Goal: Book appointment/travel/reservation

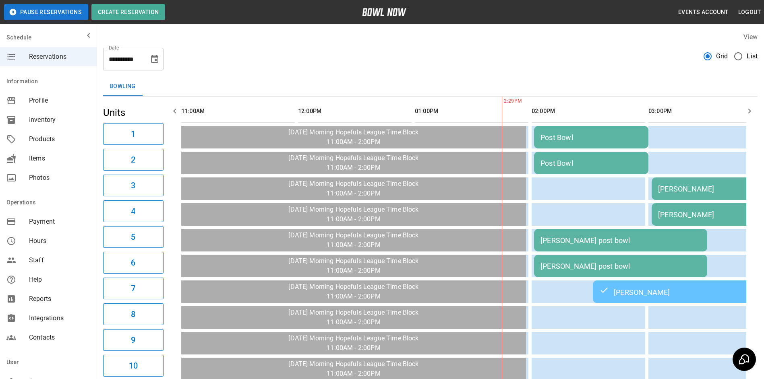
scroll to position [0, 233]
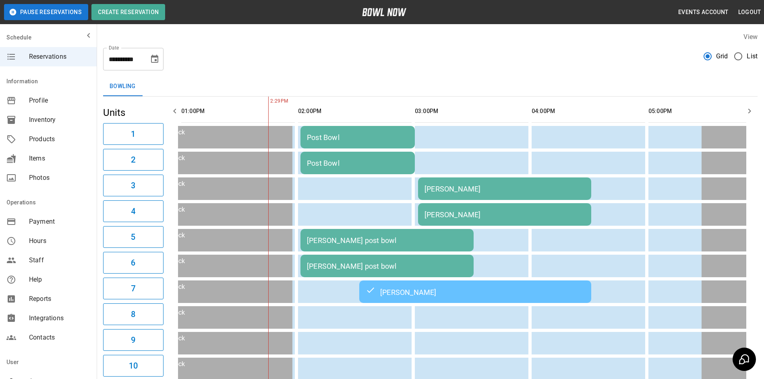
click at [380, 137] on div "Post Bowl" at bounding box center [357, 137] width 101 height 8
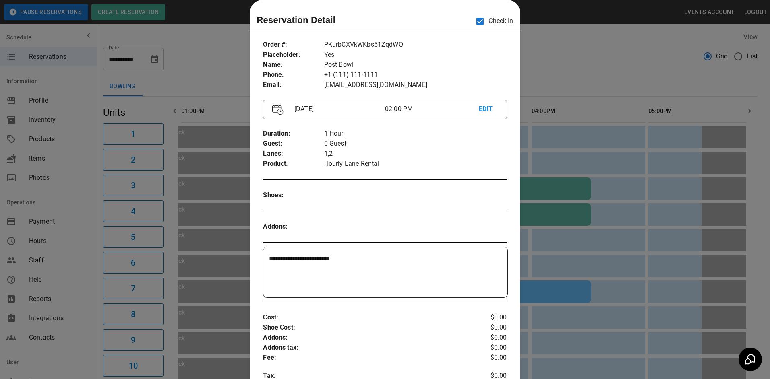
scroll to position [0, 350]
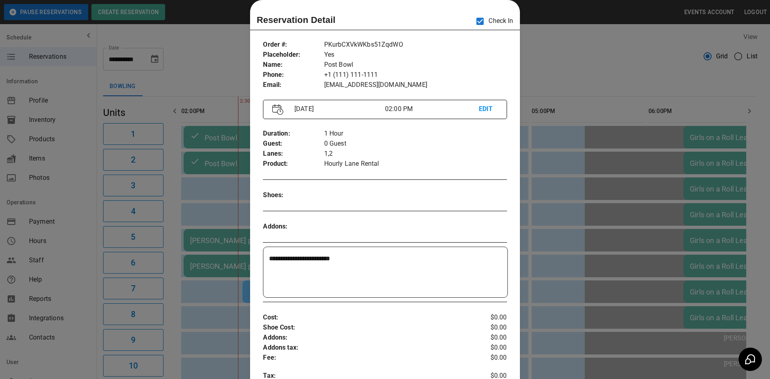
click at [574, 148] on div at bounding box center [385, 189] width 770 height 379
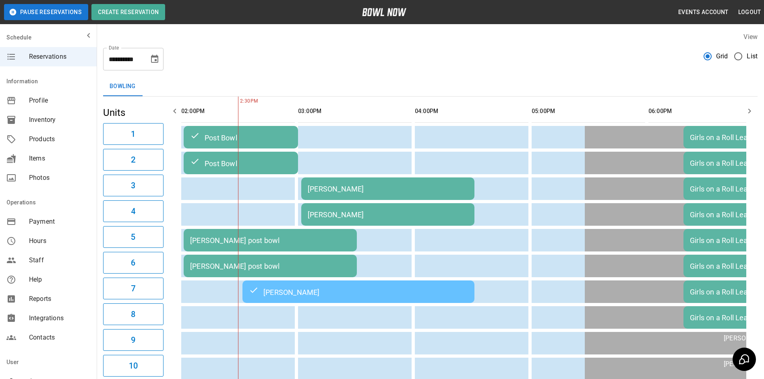
click at [287, 233] on td "[PERSON_NAME] post bowl" at bounding box center [270, 240] width 173 height 23
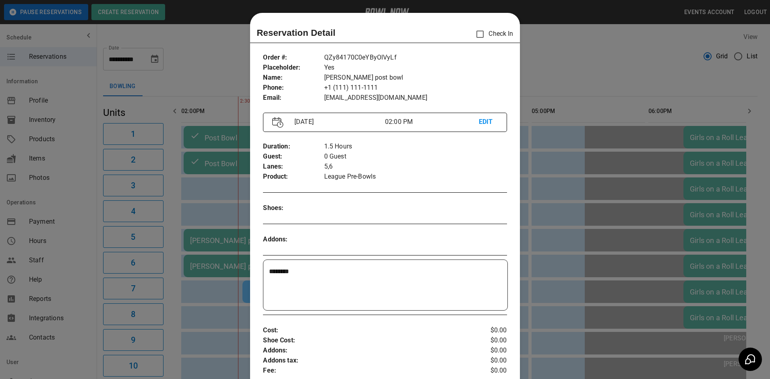
scroll to position [13, 0]
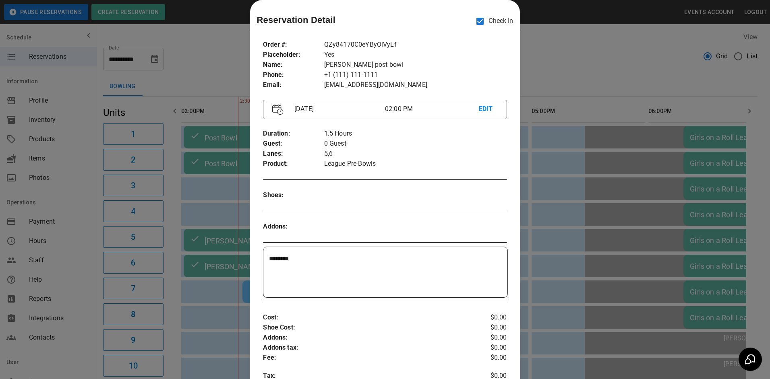
drag, startPoint x: 577, startPoint y: 70, endPoint x: 564, endPoint y: 68, distance: 13.0
click at [577, 69] on div at bounding box center [385, 189] width 770 height 379
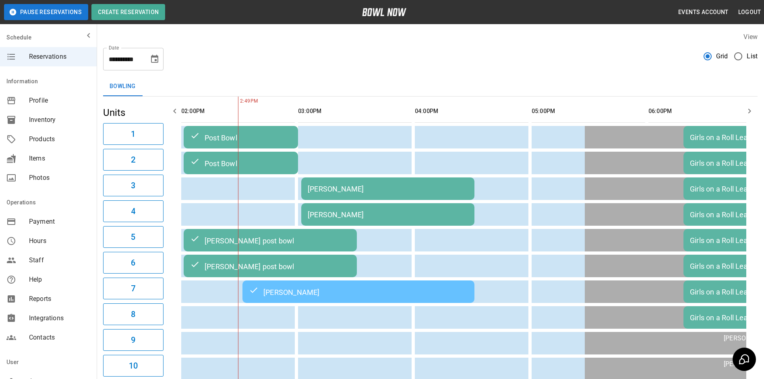
click at [379, 196] on td "[PERSON_NAME]" at bounding box center [387, 189] width 173 height 23
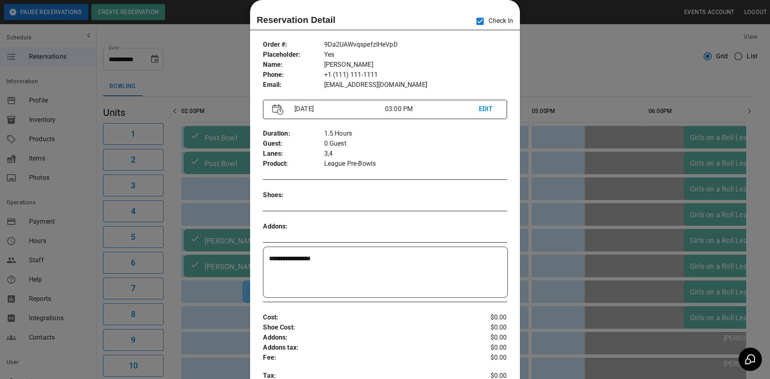
click at [548, 64] on div at bounding box center [385, 189] width 770 height 379
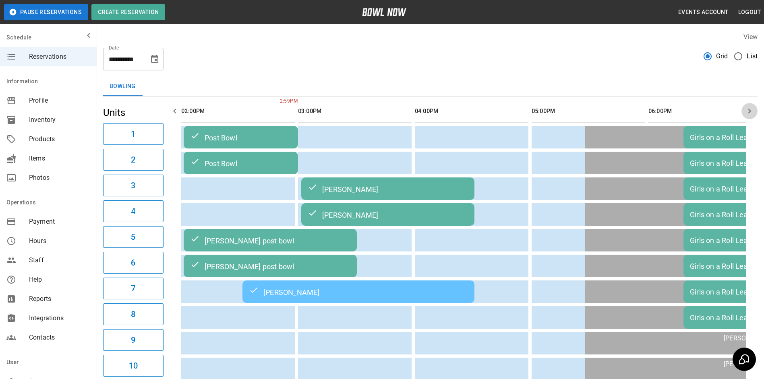
click at [753, 111] on icon "button" at bounding box center [749, 111] width 10 height 10
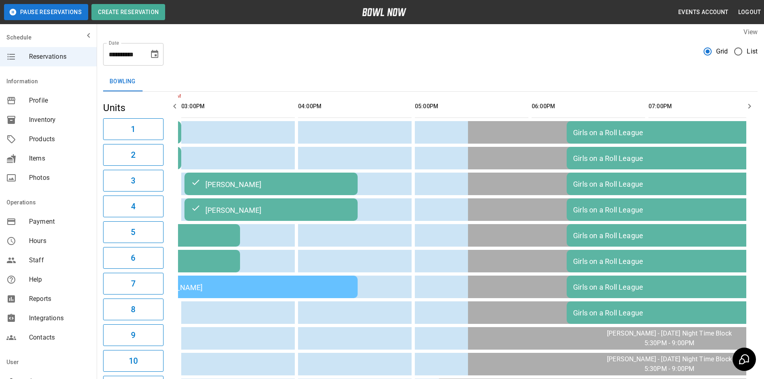
scroll to position [0, 0]
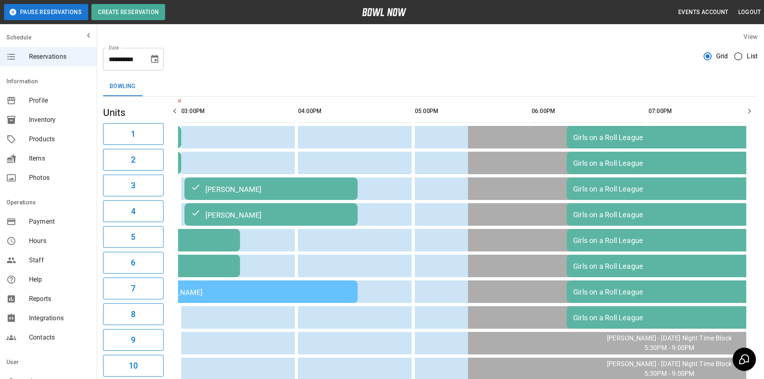
click at [155, 56] on icon "Choose date, selected date is Sep 29, 2025" at bounding box center [154, 59] width 7 height 8
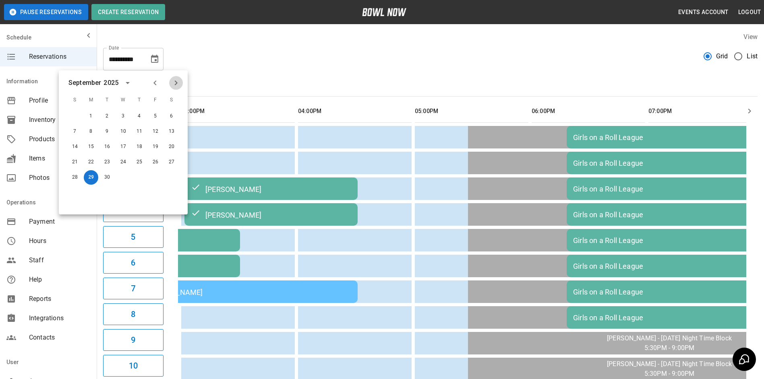
click at [173, 81] on icon "Next month" at bounding box center [176, 83] width 10 height 10
click at [177, 81] on icon "Next month" at bounding box center [176, 83] width 10 height 10
click at [175, 83] on icon "Next month" at bounding box center [176, 83] width 10 height 10
click at [169, 131] on button "13" at bounding box center [171, 131] width 14 height 14
drag, startPoint x: 169, startPoint y: 131, endPoint x: 172, endPoint y: 134, distance: 4.4
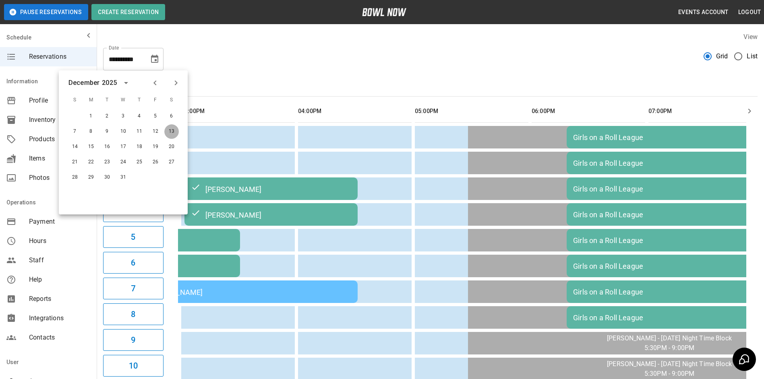
click at [168, 131] on button "13" at bounding box center [171, 131] width 14 height 14
type input "**********"
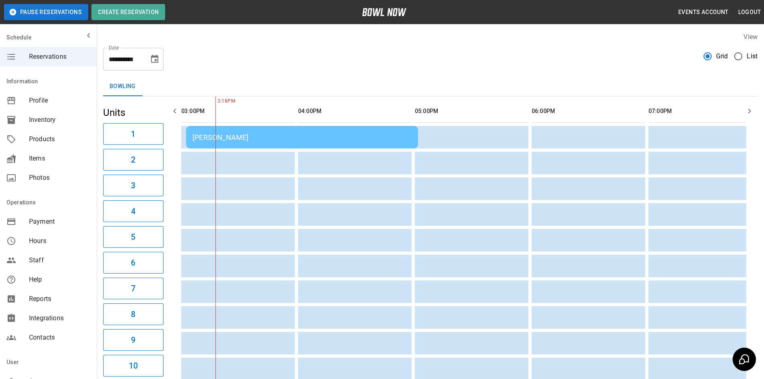
click at [229, 139] on div "[PERSON_NAME]" at bounding box center [301, 137] width 219 height 8
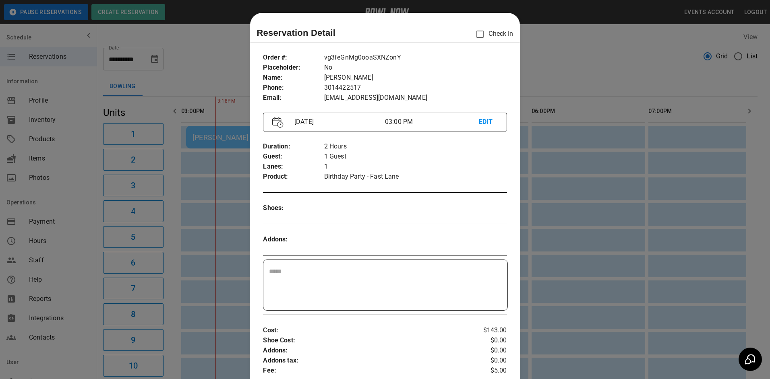
scroll to position [13, 0]
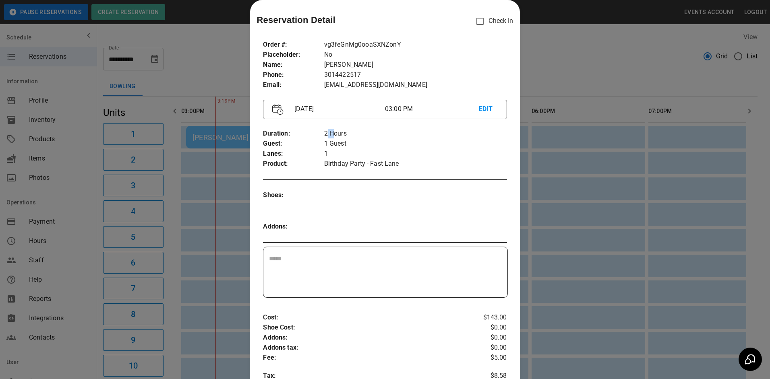
drag, startPoint x: 330, startPoint y: 132, endPoint x: 324, endPoint y: 130, distance: 5.9
click at [324, 130] on p "2 Hours" at bounding box center [415, 134] width 183 height 10
drag, startPoint x: 324, startPoint y: 130, endPoint x: 328, endPoint y: 136, distance: 7.5
click at [329, 137] on p "2 Hours" at bounding box center [415, 134] width 183 height 10
click at [364, 165] on p "Birthday Party - Fast Lane" at bounding box center [415, 164] width 183 height 10
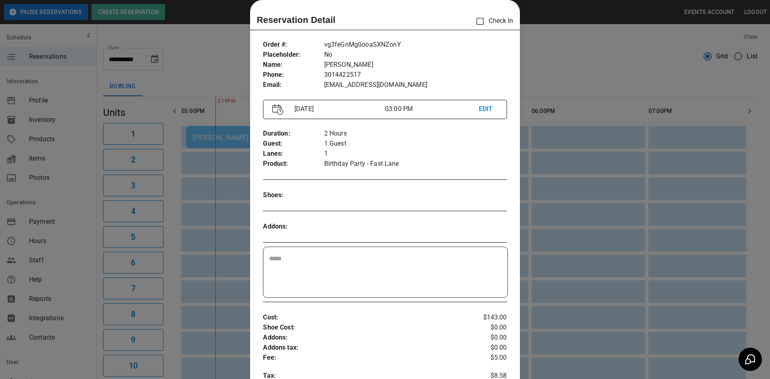
drag, startPoint x: 364, startPoint y: 165, endPoint x: 357, endPoint y: 165, distance: 6.9
click at [357, 165] on p "Birthday Party - Fast Lane" at bounding box center [415, 164] width 183 height 10
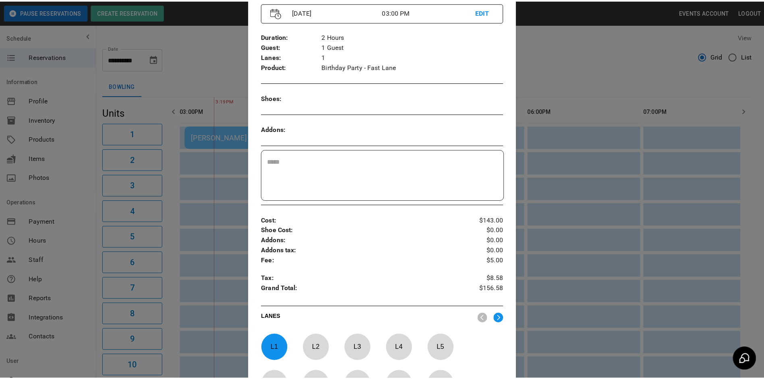
scroll to position [241, 0]
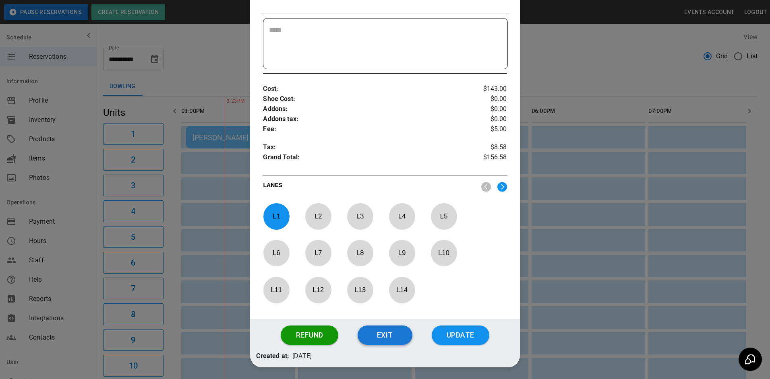
click at [378, 342] on button "Exit" at bounding box center [384, 335] width 55 height 19
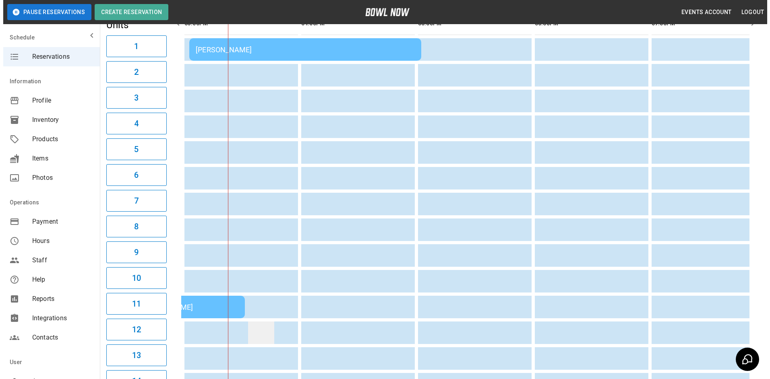
scroll to position [161, 0]
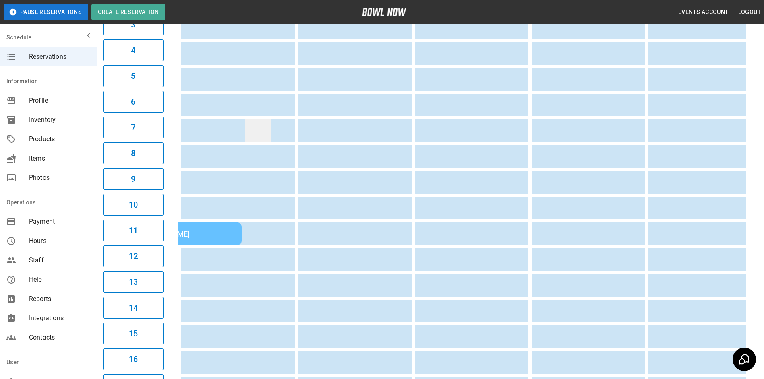
click at [262, 125] on td "sticky table" at bounding box center [258, 131] width 26 height 23
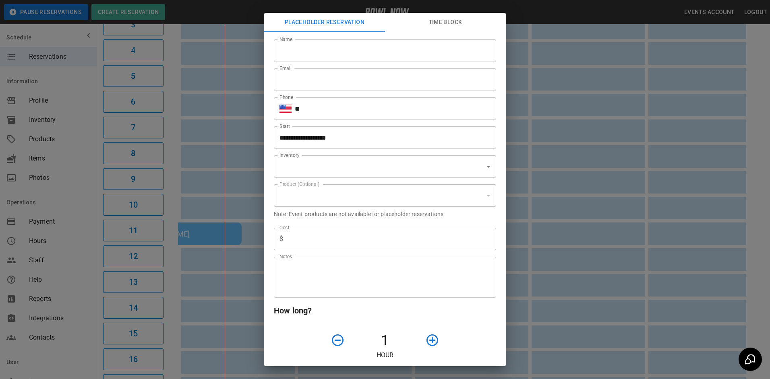
type input "**********"
click at [347, 81] on input "Email" at bounding box center [385, 79] width 222 height 23
click at [472, 107] on input "**" at bounding box center [395, 108] width 201 height 23
click at [352, 113] on input "**" at bounding box center [395, 108] width 201 height 23
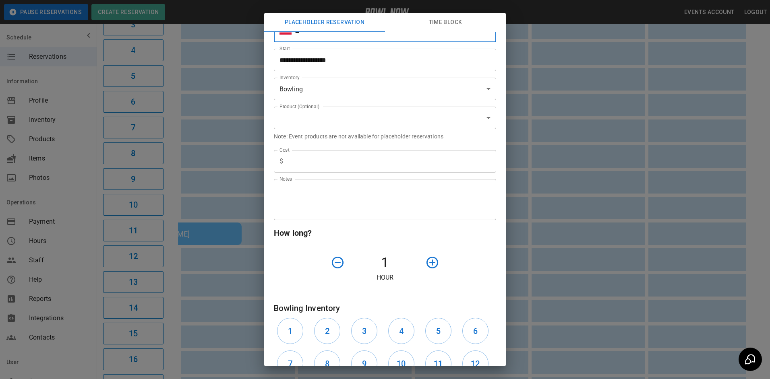
scroll to position [80, 0]
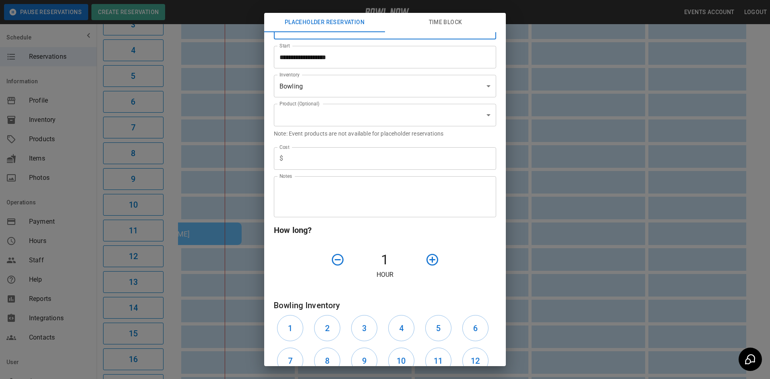
click at [450, 121] on body "**********" at bounding box center [385, 210] width 770 height 743
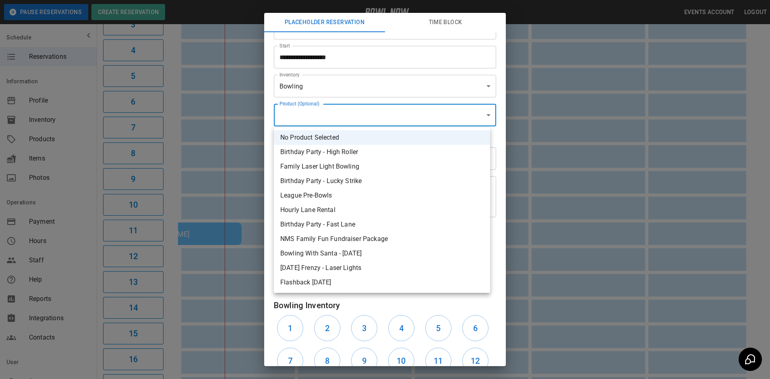
click at [481, 111] on div at bounding box center [385, 189] width 770 height 379
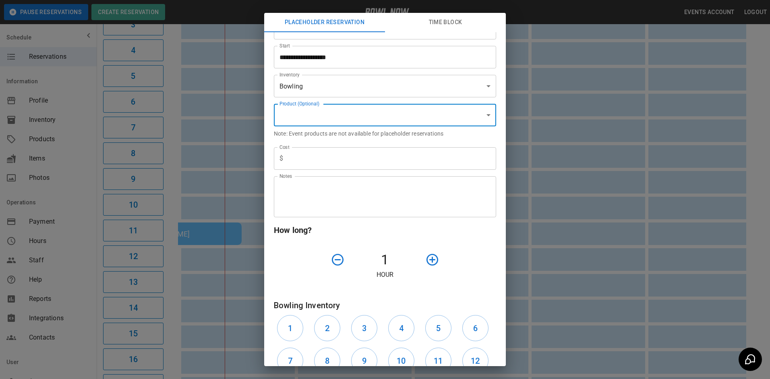
click at [348, 109] on body "**********" at bounding box center [385, 210] width 770 height 743
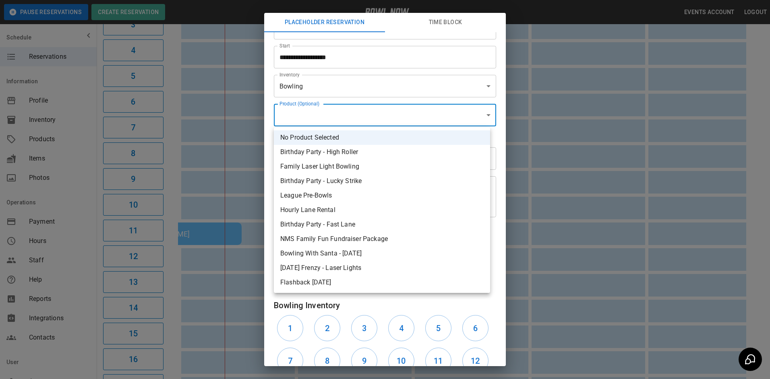
click at [317, 202] on li "League Pre-Bowls" at bounding box center [382, 195] width 216 height 14
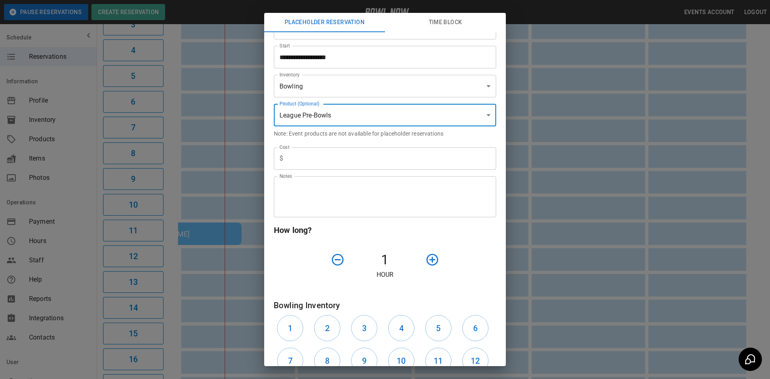
type input "**********"
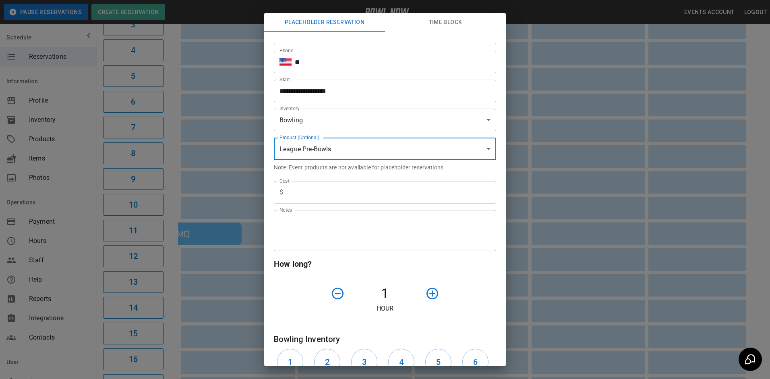
scroll to position [0, 0]
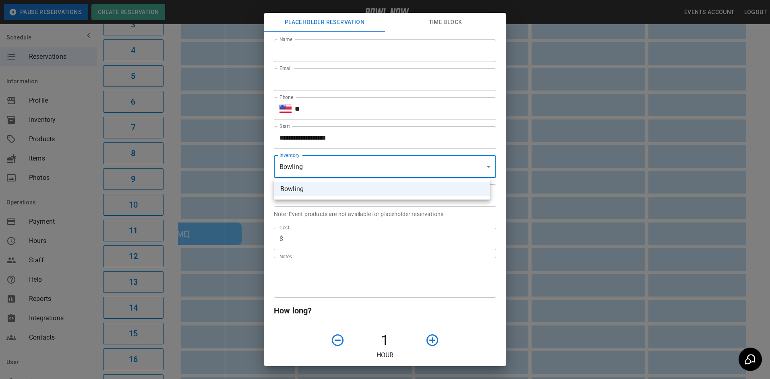
click at [326, 166] on body "**********" at bounding box center [385, 210] width 770 height 743
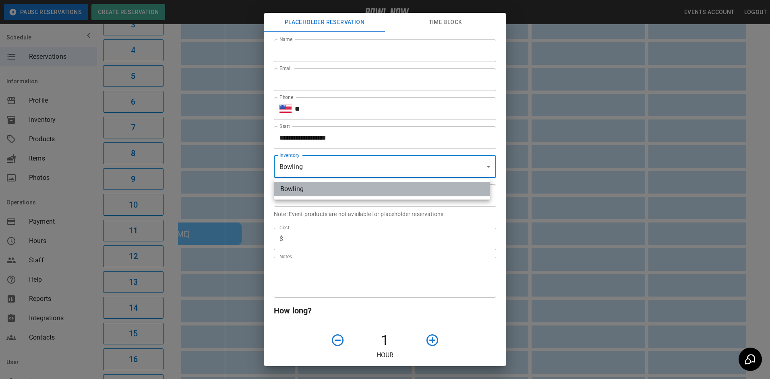
drag, startPoint x: 310, startPoint y: 188, endPoint x: 322, endPoint y: 169, distance: 22.8
click at [310, 188] on li "Bowling" at bounding box center [382, 189] width 216 height 14
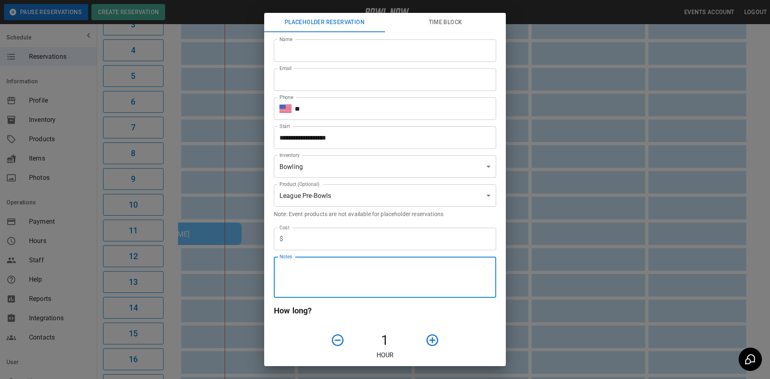
drag, startPoint x: 337, startPoint y: 274, endPoint x: 335, endPoint y: 270, distance: 5.0
click at [335, 271] on textarea "Notes" at bounding box center [384, 278] width 211 height 28
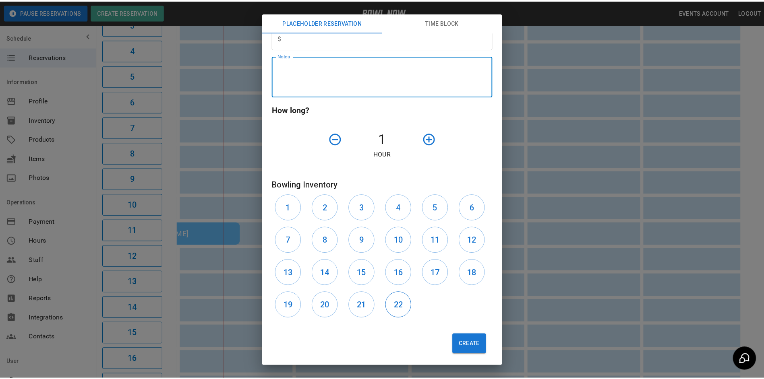
scroll to position [205, 0]
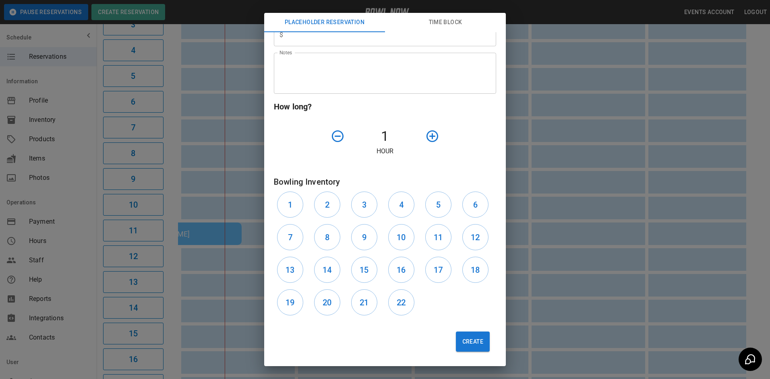
click at [610, 65] on div "**********" at bounding box center [385, 189] width 770 height 379
